Goal: Task Accomplishment & Management: Complete application form

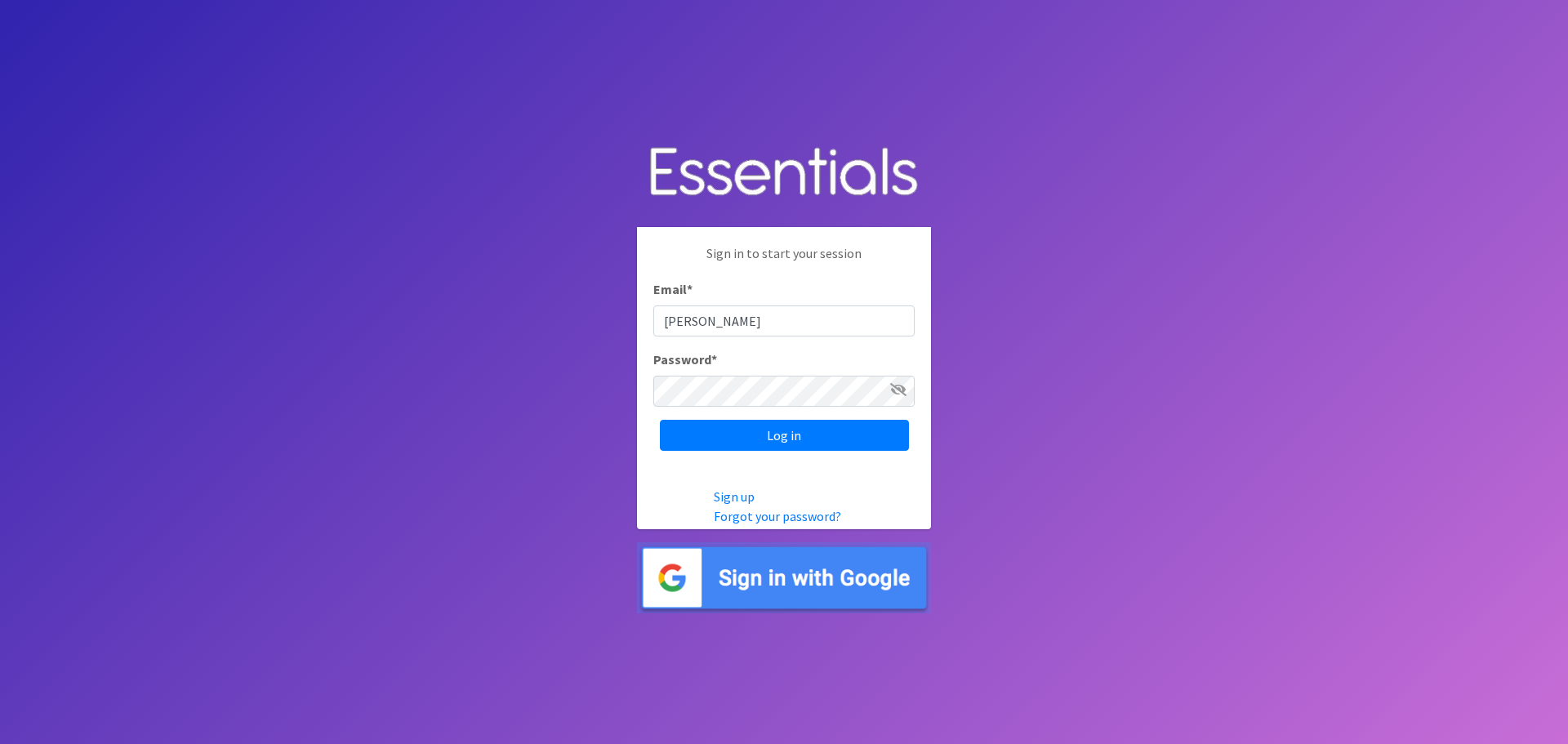
type input "[PERSON_NAME][EMAIL_ADDRESS][DOMAIN_NAME]"
click at [835, 448] on input "Log in" at bounding box center [785, 435] width 249 height 31
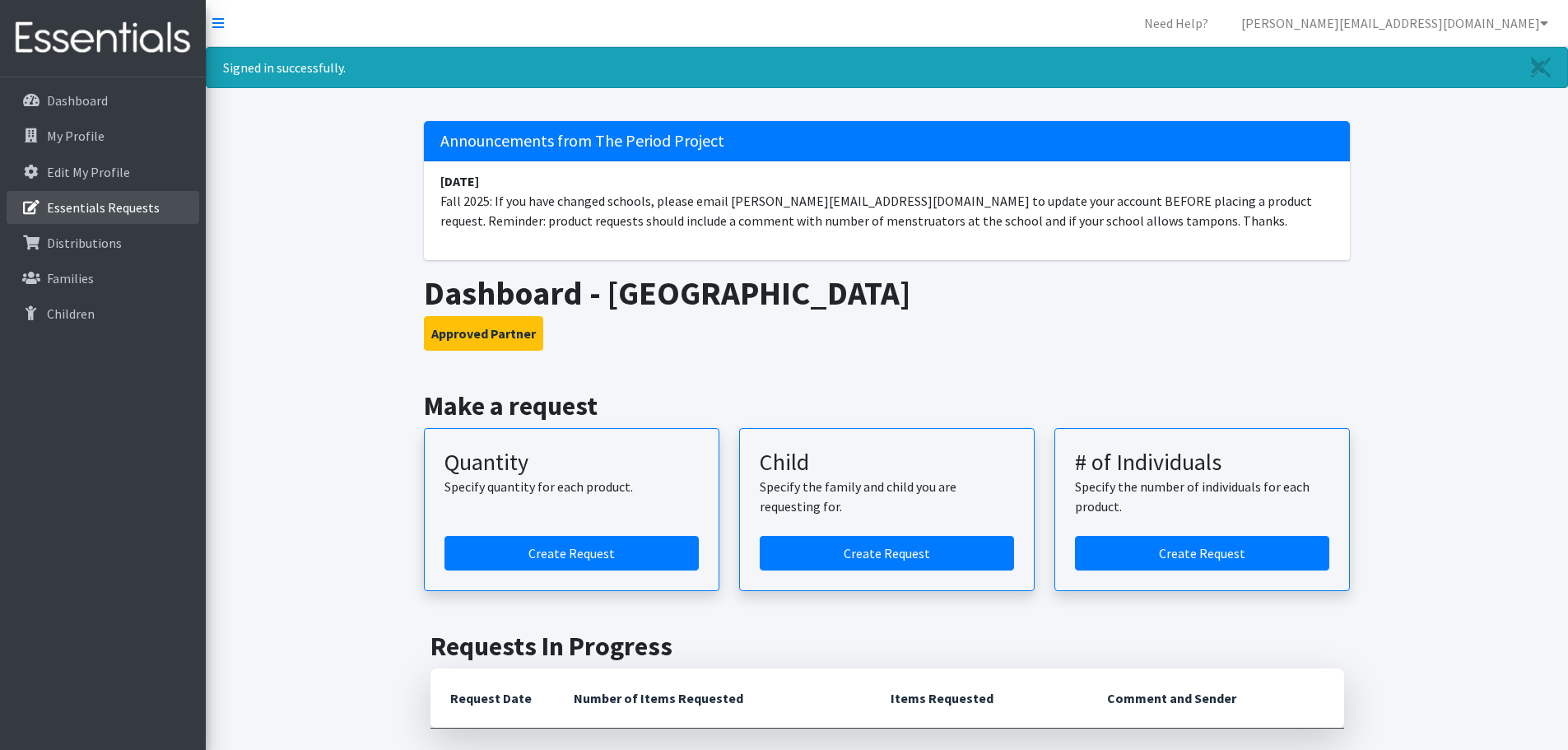
click at [87, 207] on p "Essentials Requests" at bounding box center [103, 207] width 113 height 16
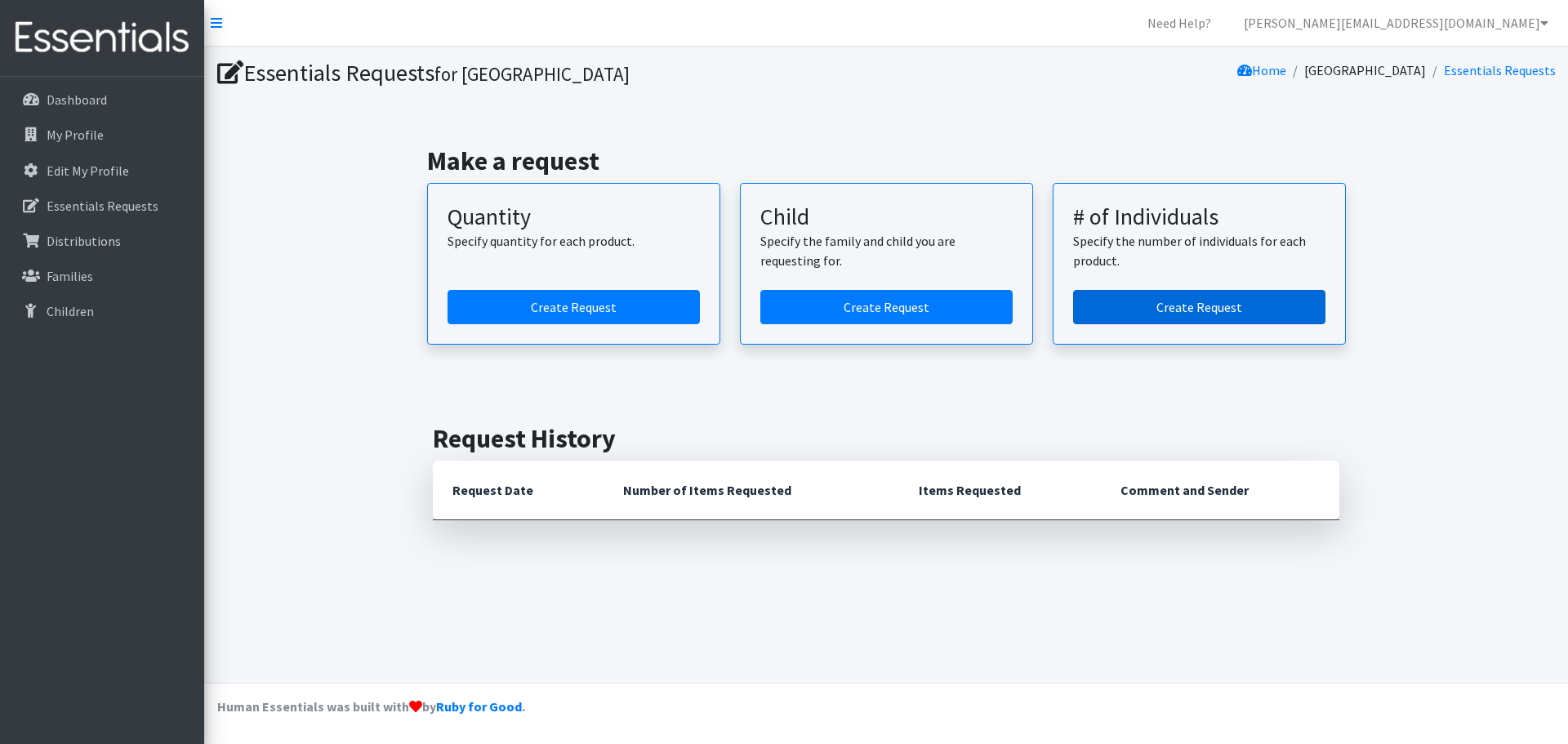
click at [1154, 301] on link "Create Request" at bounding box center [1199, 307] width 253 height 35
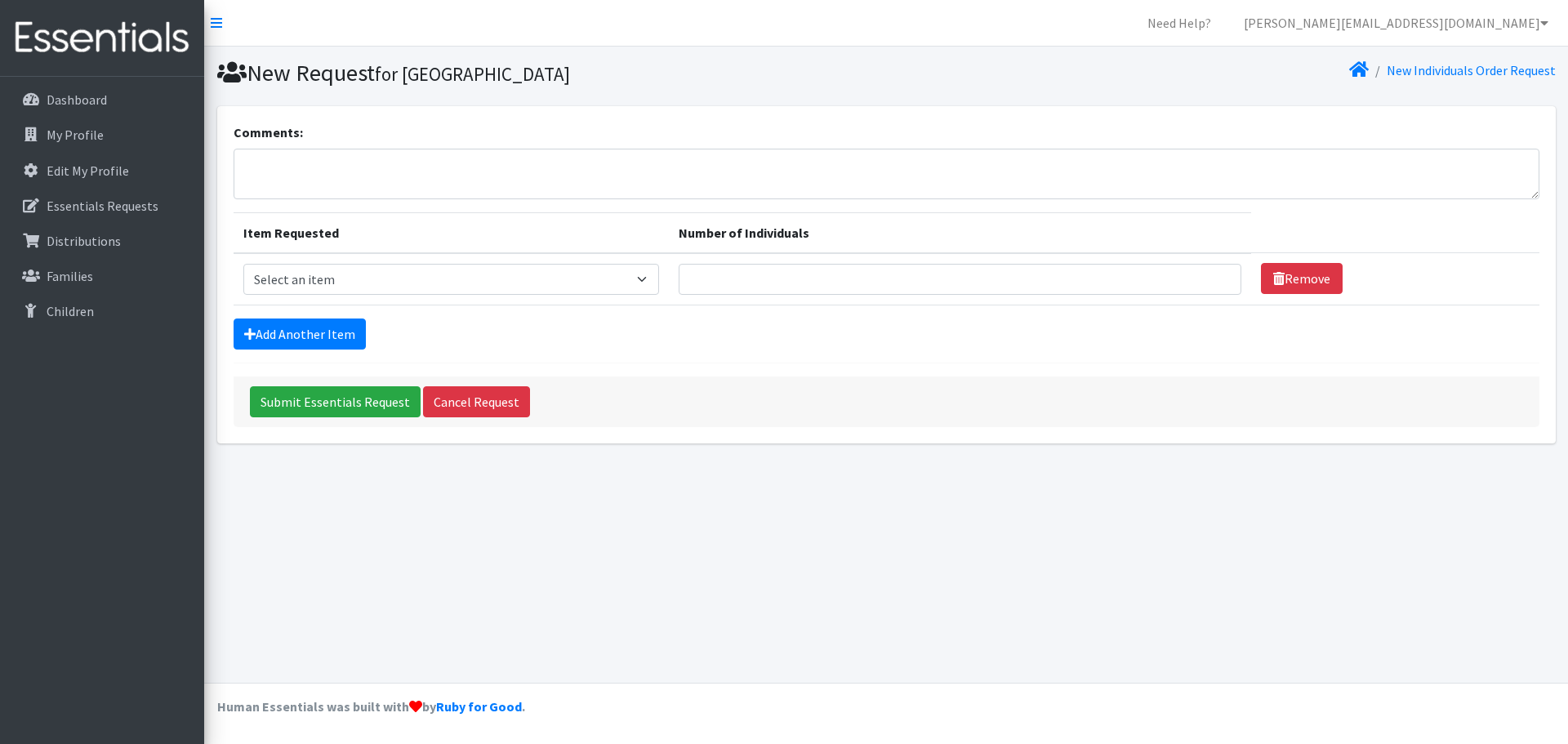
click at [624, 301] on td "Item Requested Select an item Adult Period Pack Student Period Pack" at bounding box center [451, 280] width 436 height 52
click at [628, 283] on select "Select an item Adult Period Pack Student Period Pack" at bounding box center [451, 279] width 417 height 31
select select "7756"
click at [243, 264] on select "Select an item Adult Period Pack Student Period Pack" at bounding box center [451, 279] width 417 height 31
drag, startPoint x: 713, startPoint y: 261, endPoint x: 715, endPoint y: 273, distance: 12.2
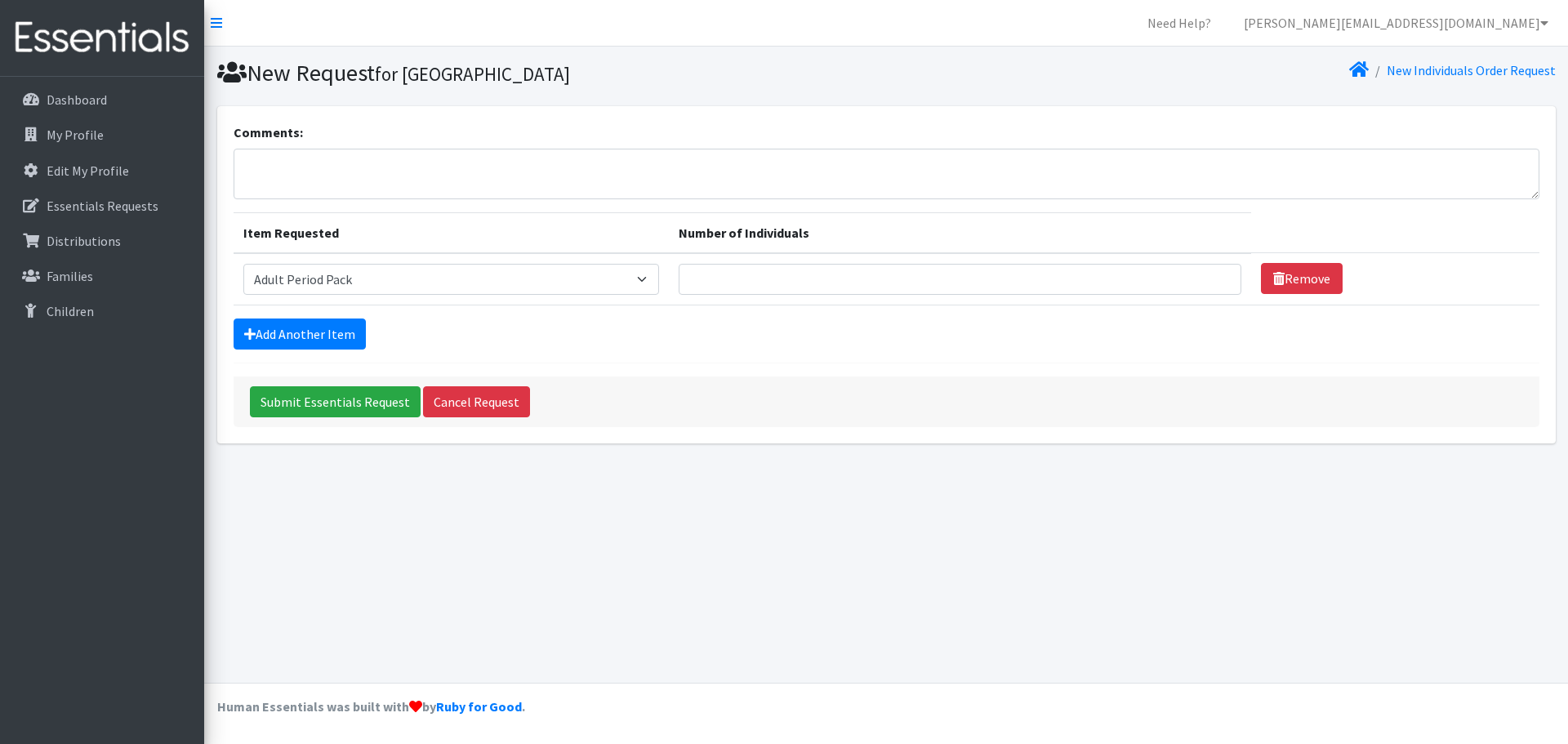
click at [713, 262] on td "Number of Individuals" at bounding box center [959, 280] width 582 height 52
drag, startPoint x: 715, startPoint y: 281, endPoint x: 723, endPoint y: 212, distance: 69.5
click at [715, 274] on input "Number of Individuals" at bounding box center [960, 279] width 563 height 31
type input "1200"
click at [333, 398] on input "Submit Essentials Request" at bounding box center [335, 402] width 171 height 31
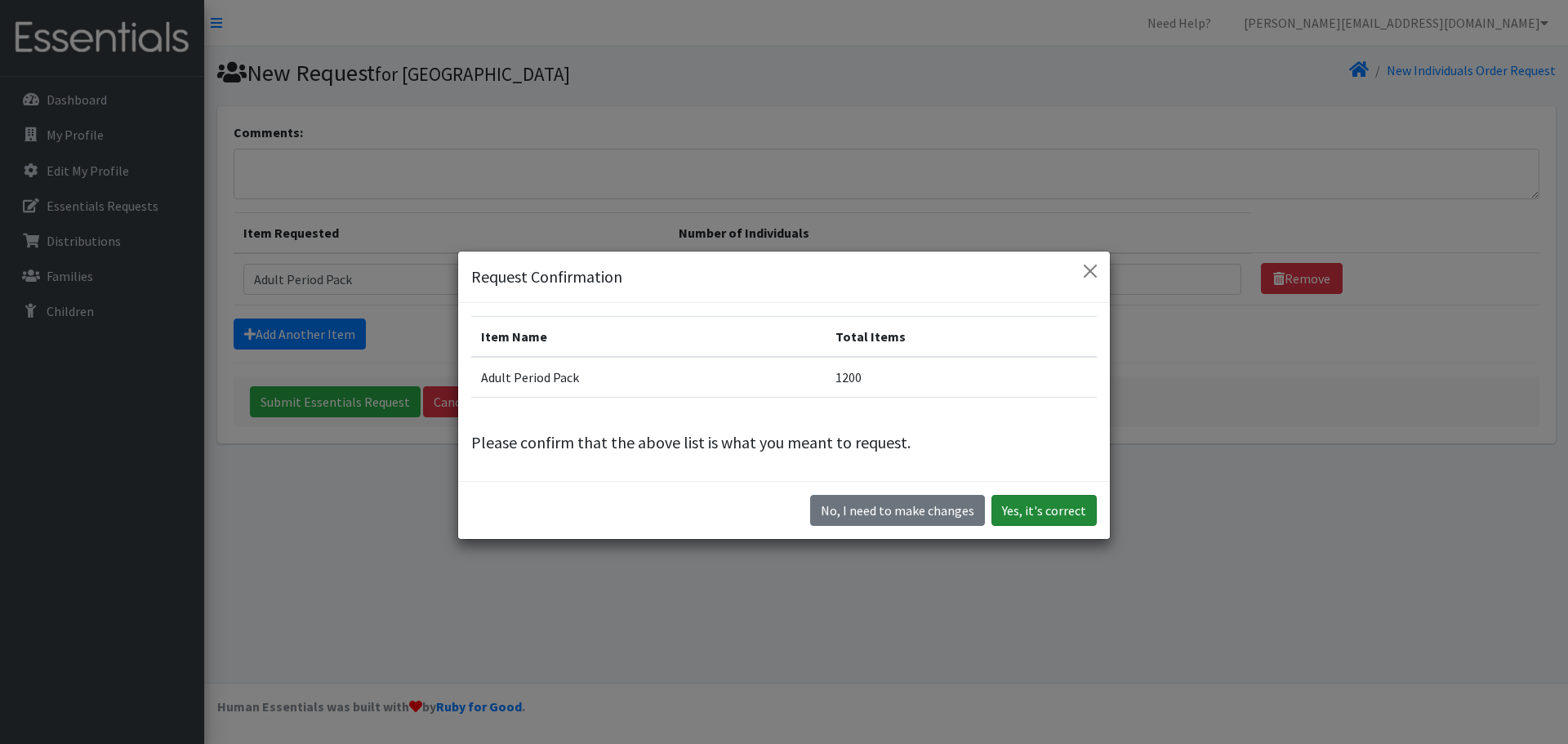
click at [1037, 511] on button "Yes, it's correct" at bounding box center [1043, 511] width 105 height 31
